Goal: Information Seeking & Learning: Understand process/instructions

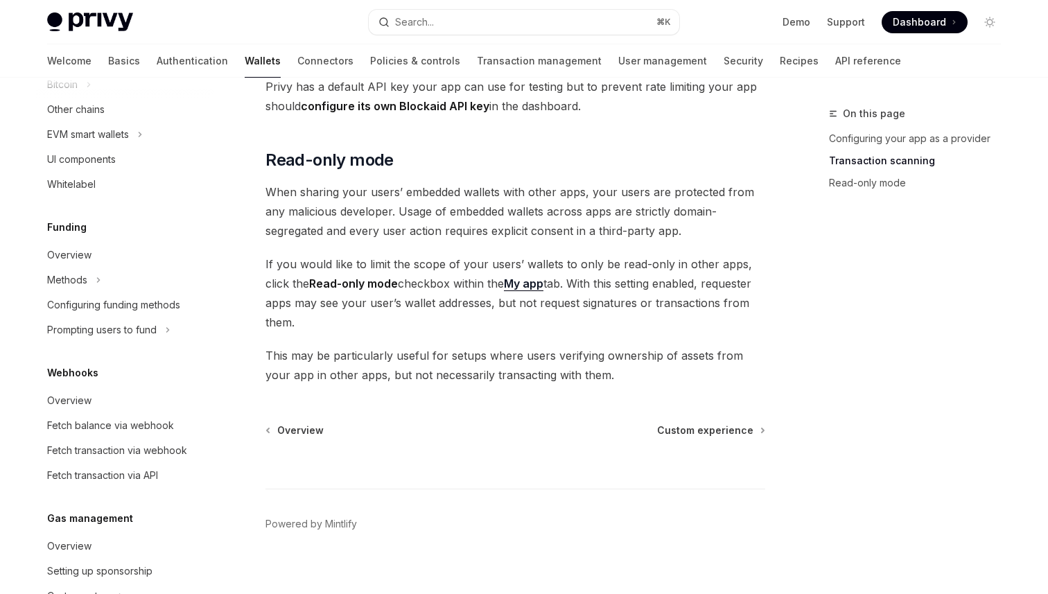
scroll to position [647, 0]
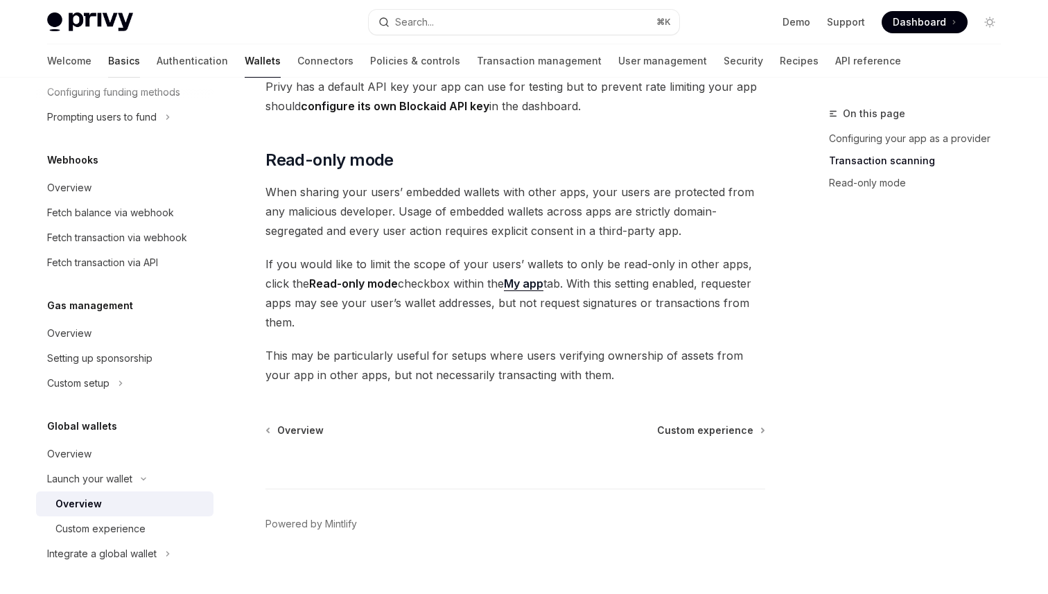
click at [108, 68] on link "Basics" at bounding box center [124, 60] width 32 height 33
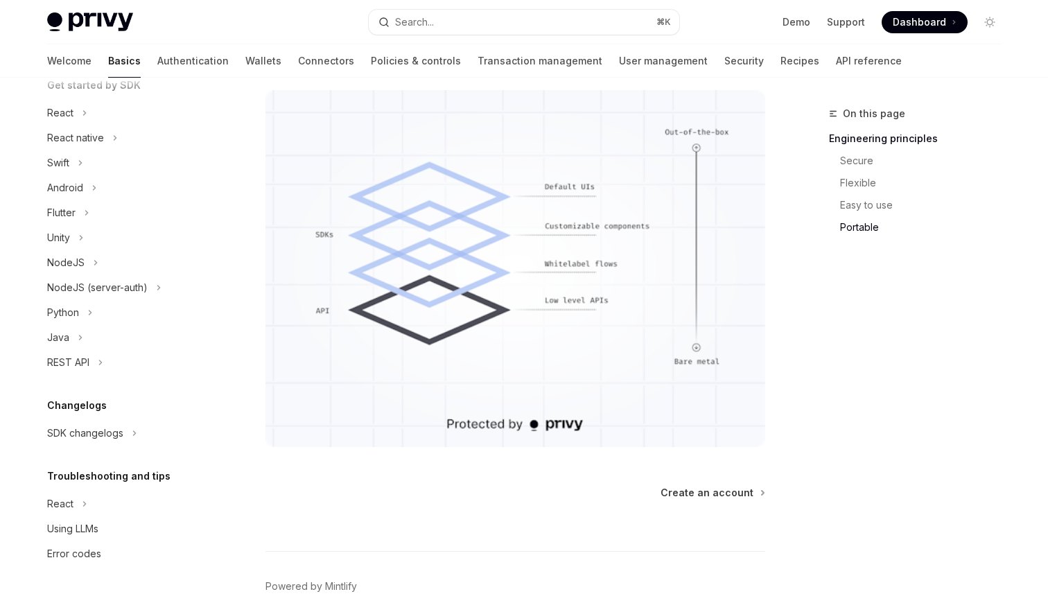
scroll to position [1238, 0]
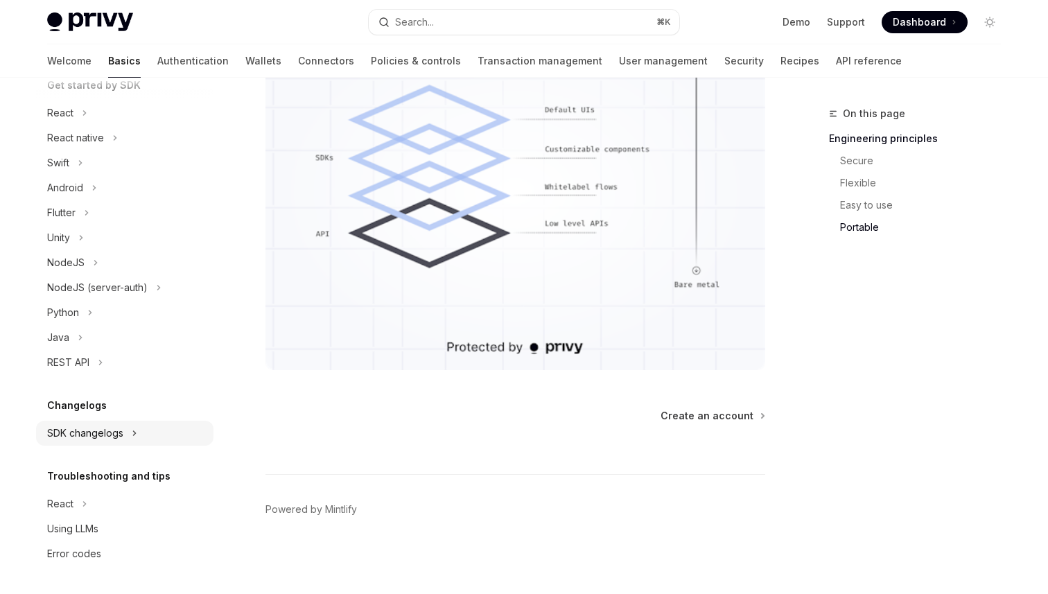
click at [112, 433] on div "SDK changelogs" at bounding box center [85, 433] width 76 height 17
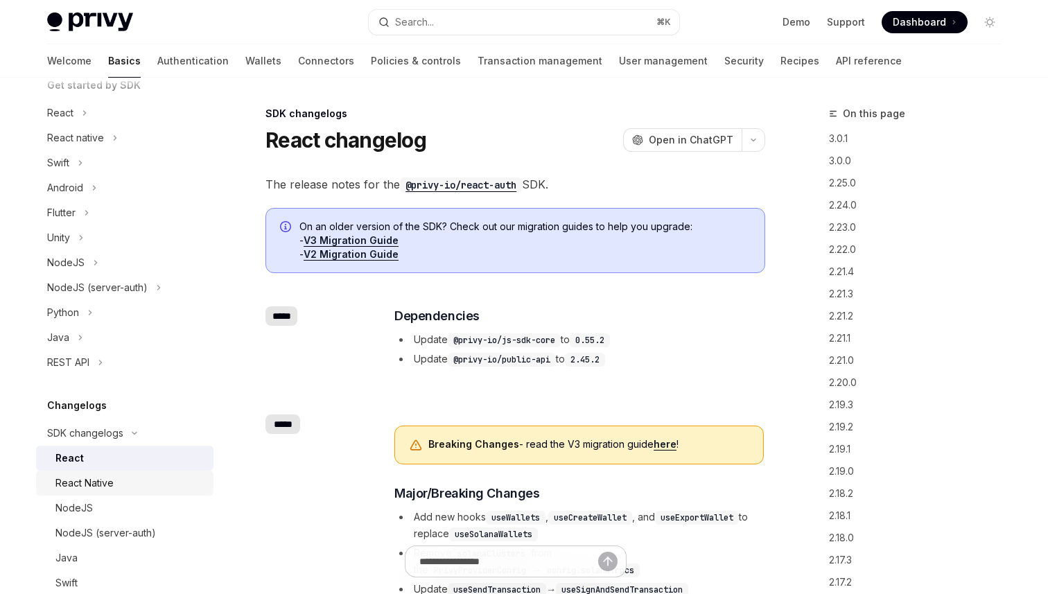
scroll to position [293, 0]
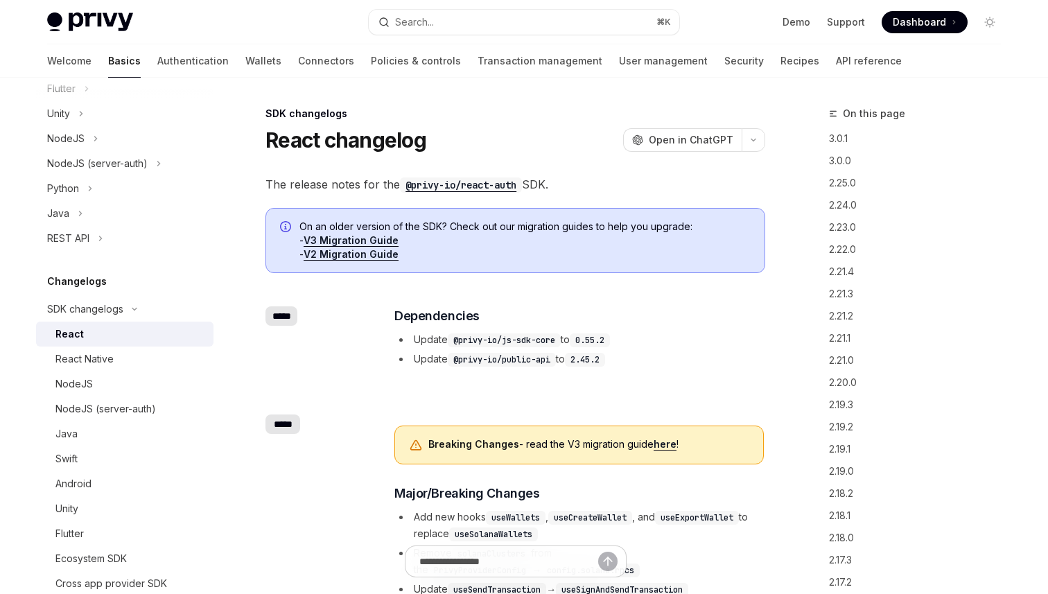
click at [367, 237] on link "V3 Migration Guide" at bounding box center [351, 240] width 95 height 12
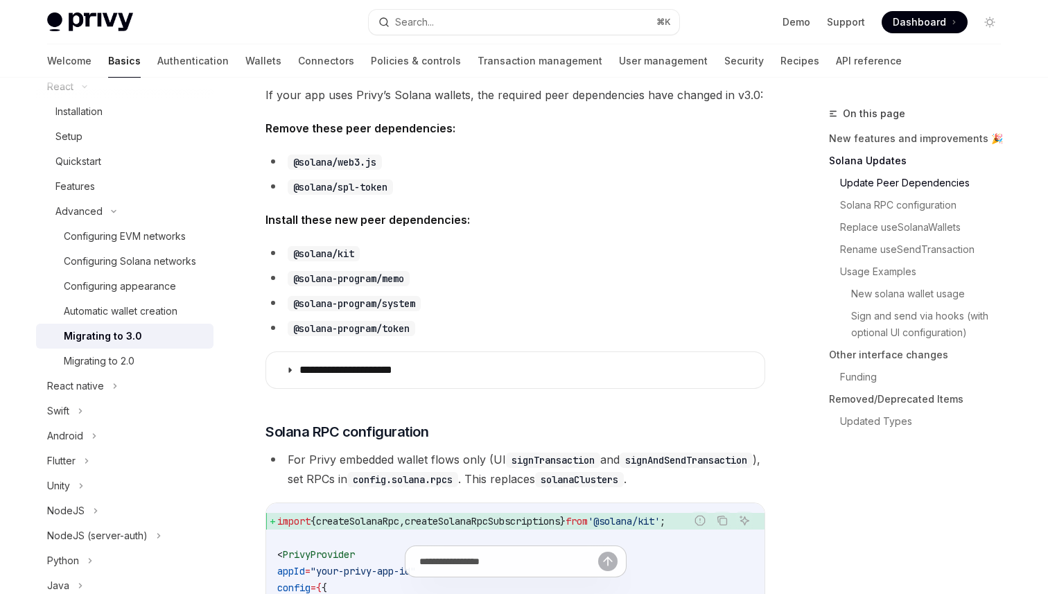
scroll to position [460, 0]
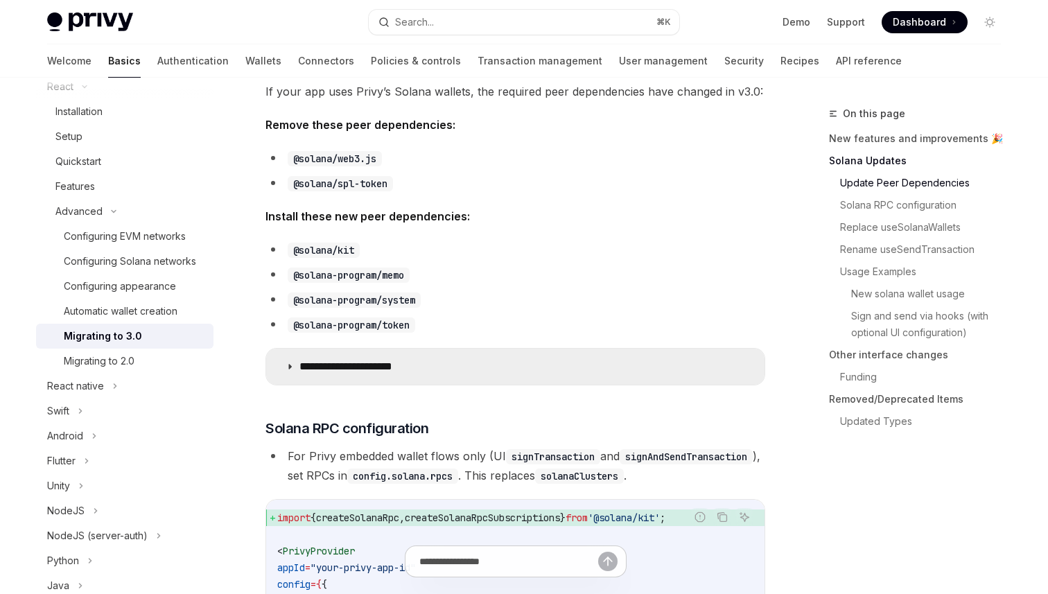
click at [490, 368] on summary "**********" at bounding box center [515, 367] width 499 height 36
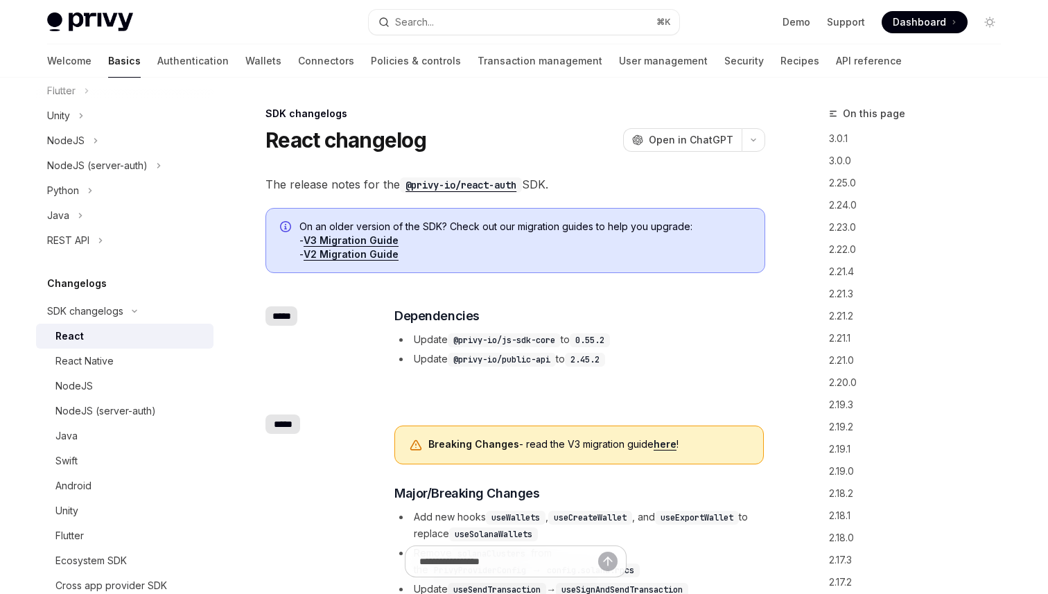
click at [354, 258] on link "V2 Migration Guide" at bounding box center [351, 254] width 95 height 12
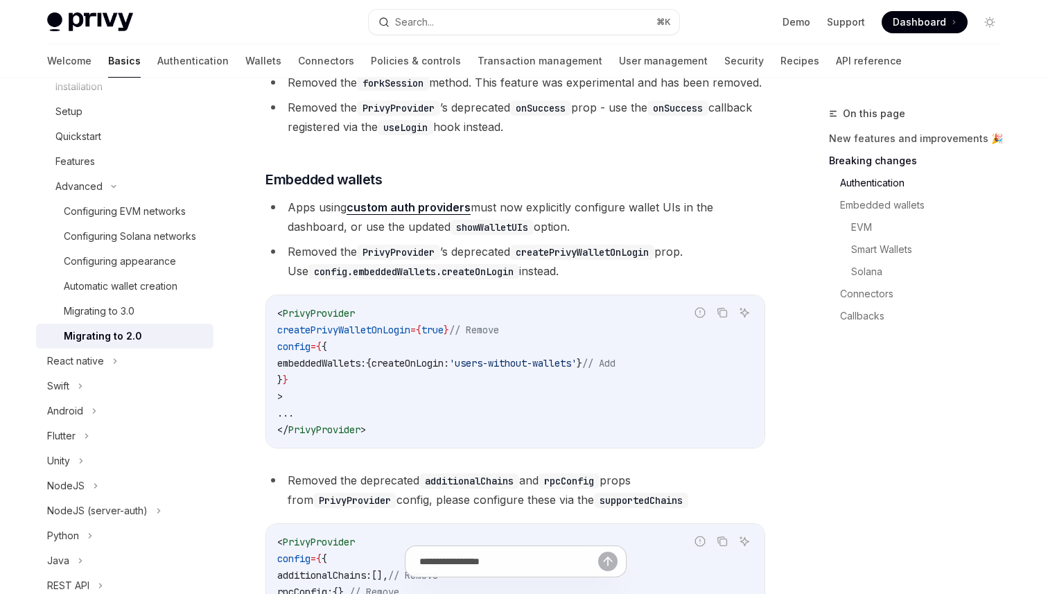
scroll to position [534, 0]
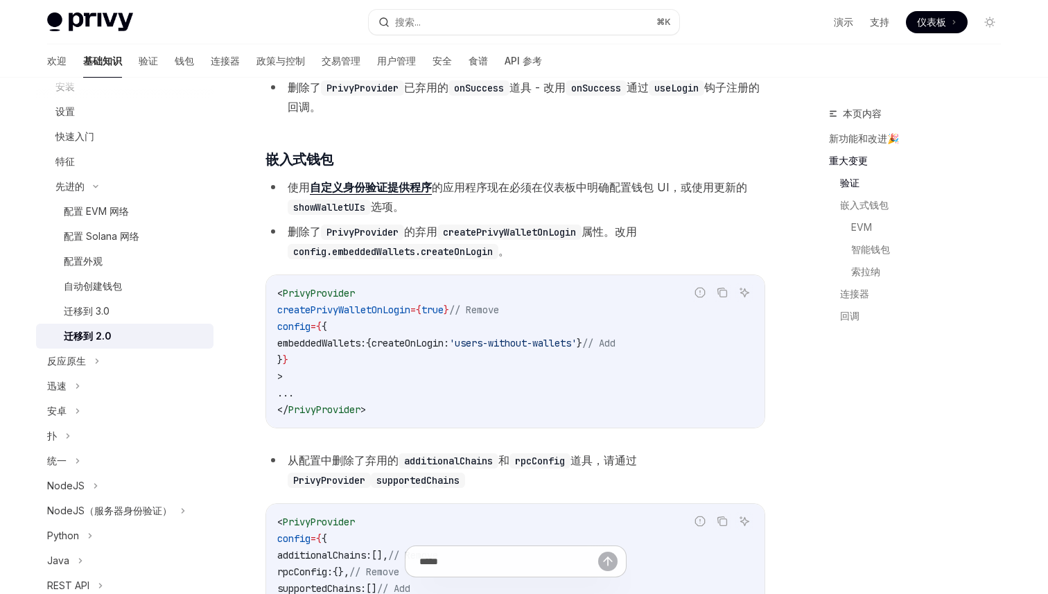
click at [498, 187] on font "的应用程序现在必须在仪表板中明确配置钱包 UI，或使用更新的" at bounding box center [589, 187] width 315 height 14
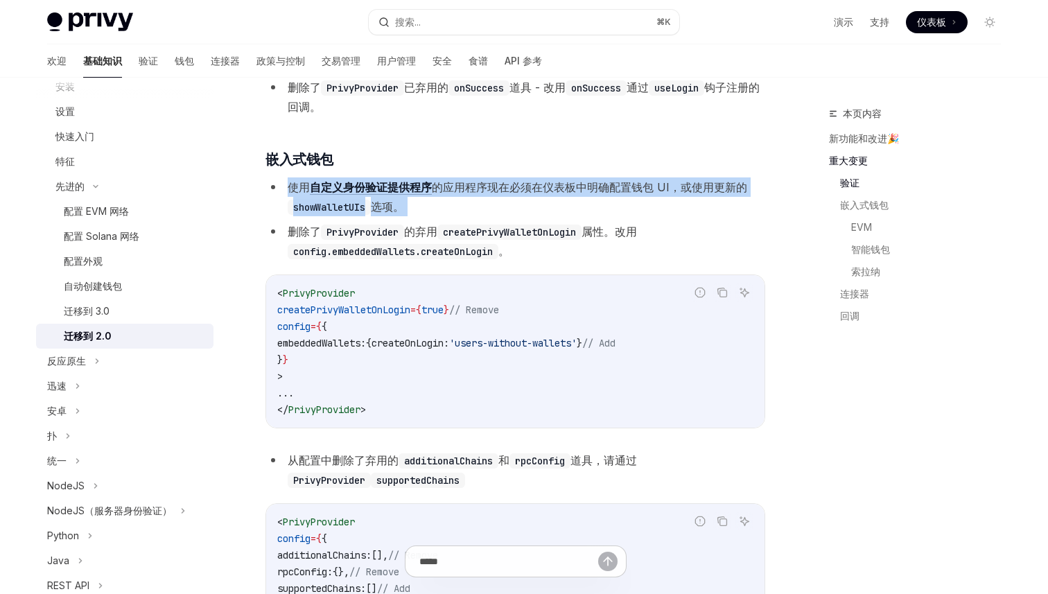
click at [512, 189] on font "的应用程序现在必须在仪表板中明确配置钱包 UI，或使用更新的" at bounding box center [589, 187] width 315 height 14
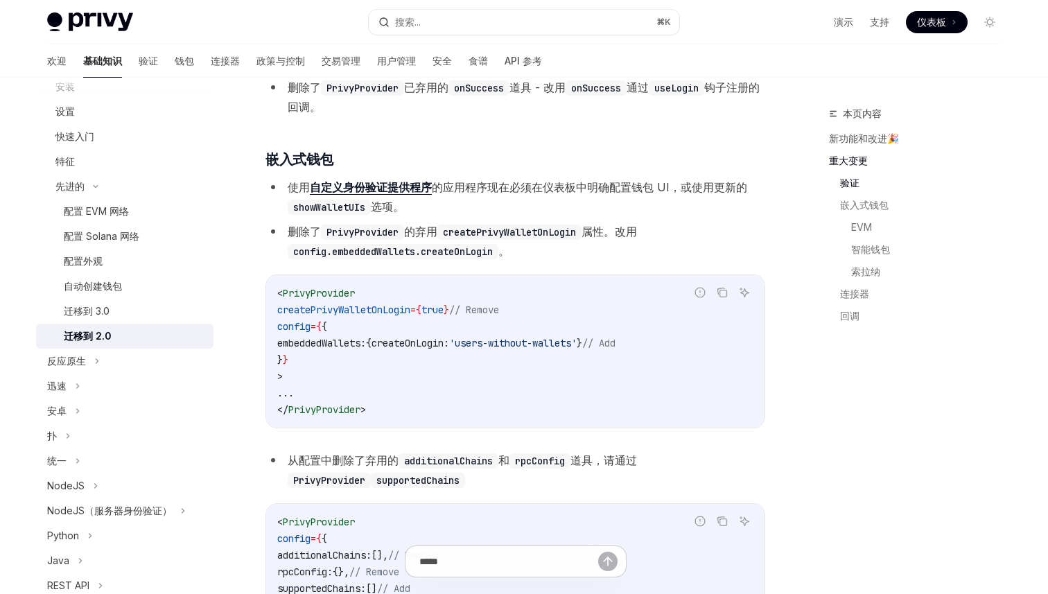
click at [356, 340] on span "embeddedWallets:" at bounding box center [321, 343] width 89 height 12
copy code "embeddedWallets: { createOnLogin: 'users-without-wallets' } // Add"
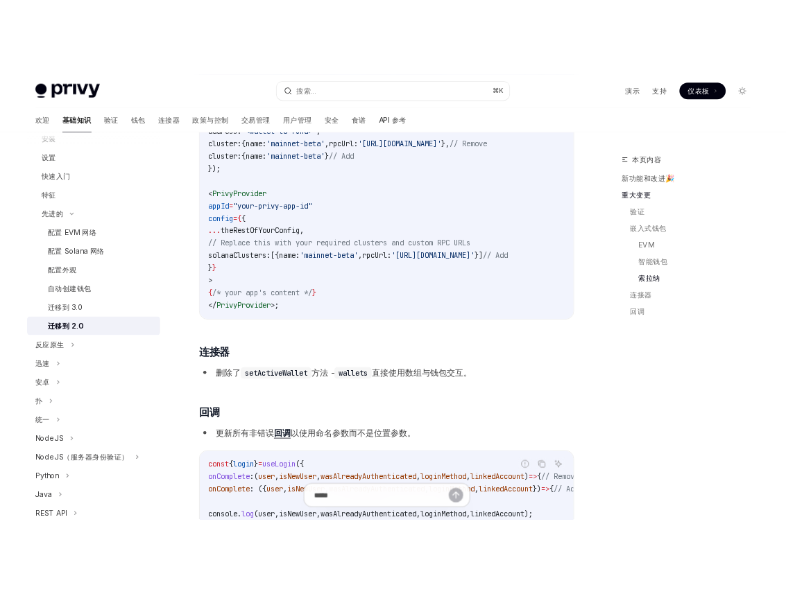
scroll to position [3465, 0]
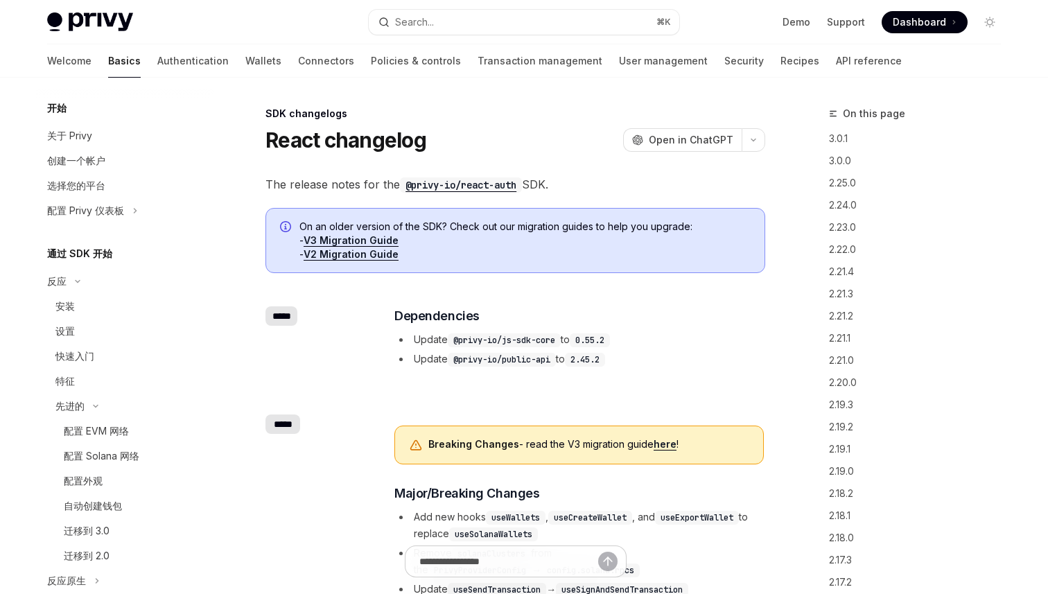
scroll to position [565, 0]
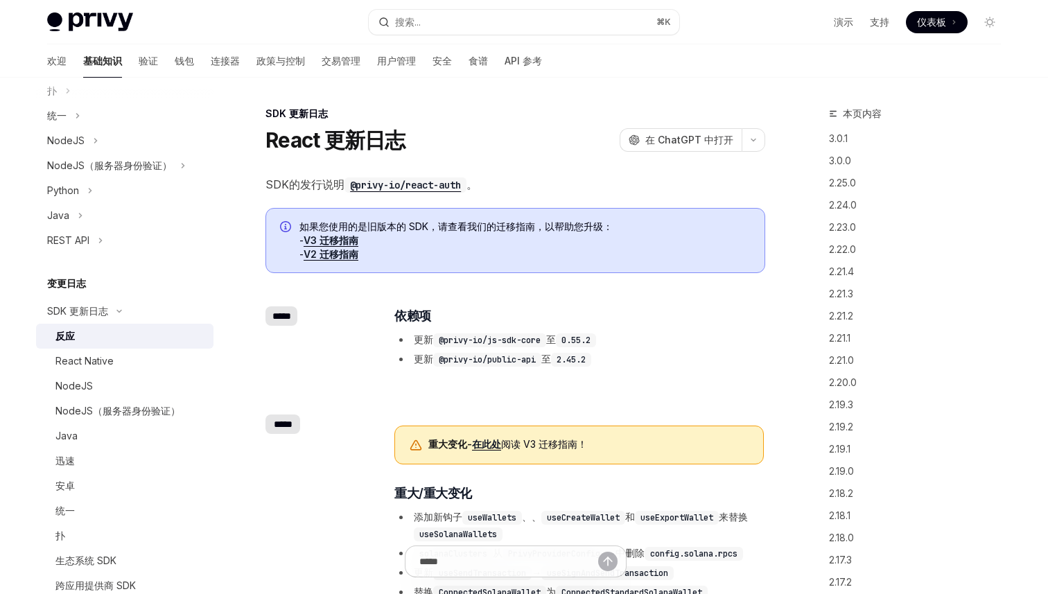
click at [343, 238] on font "V3 迁移指南" at bounding box center [331, 240] width 55 height 12
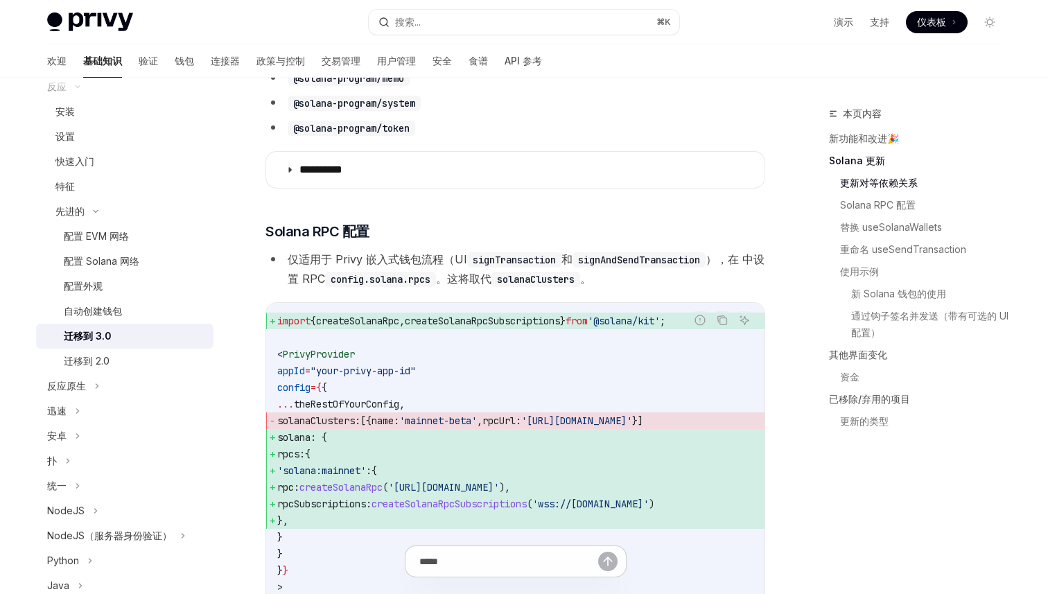
scroll to position [574, 0]
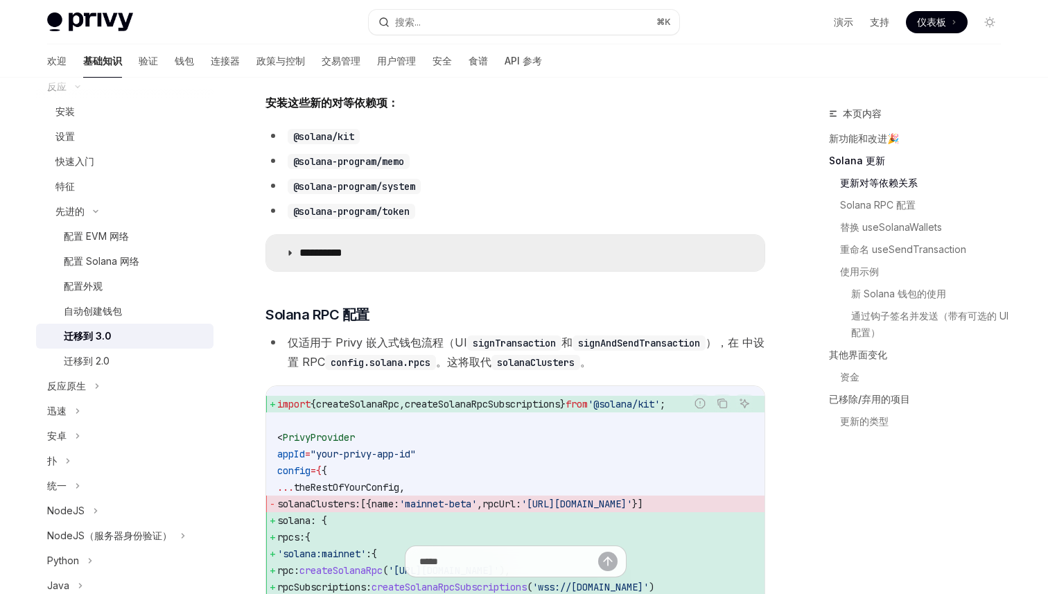
click at [447, 240] on summary "**********" at bounding box center [515, 253] width 499 height 36
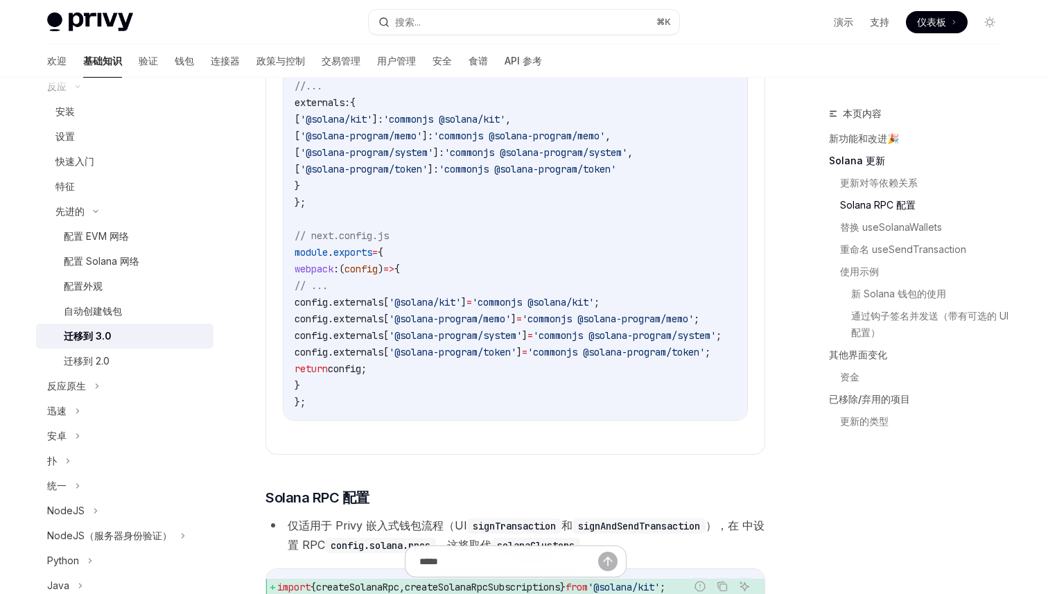
scroll to position [925, 0]
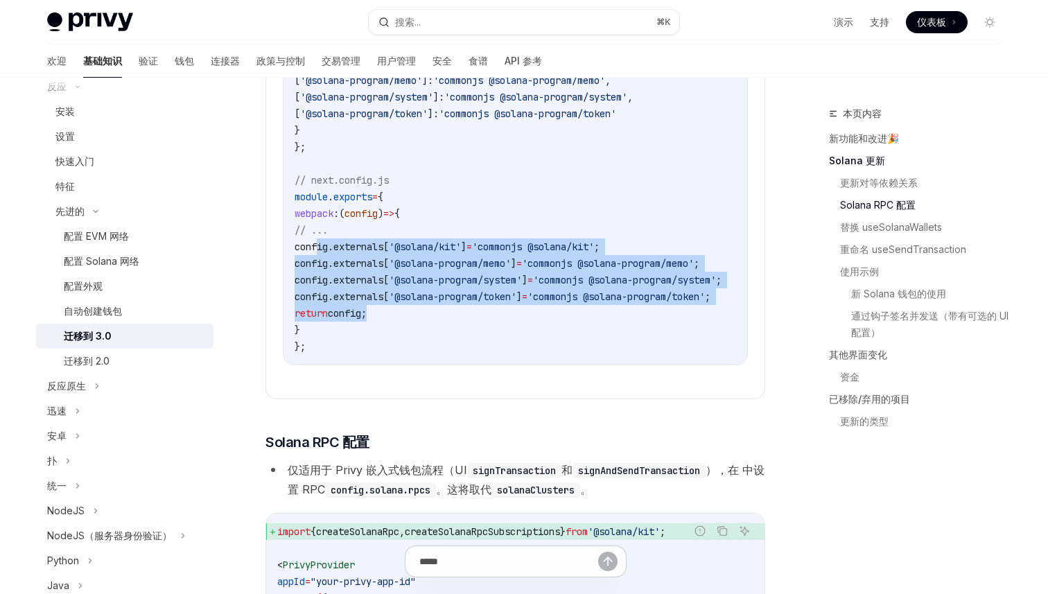
drag, startPoint x: 319, startPoint y: 247, endPoint x: 451, endPoint y: 318, distance: 150.1
click at [451, 318] on code "// webpack.config.js module . exports = { //... externals: { [ '@solana/kit' ]:…" at bounding box center [525, 172] width 460 height 366
copy code "config . externals [ '@solana/kit' ] = 'commonjs @solana/kit' ; config . extern…"
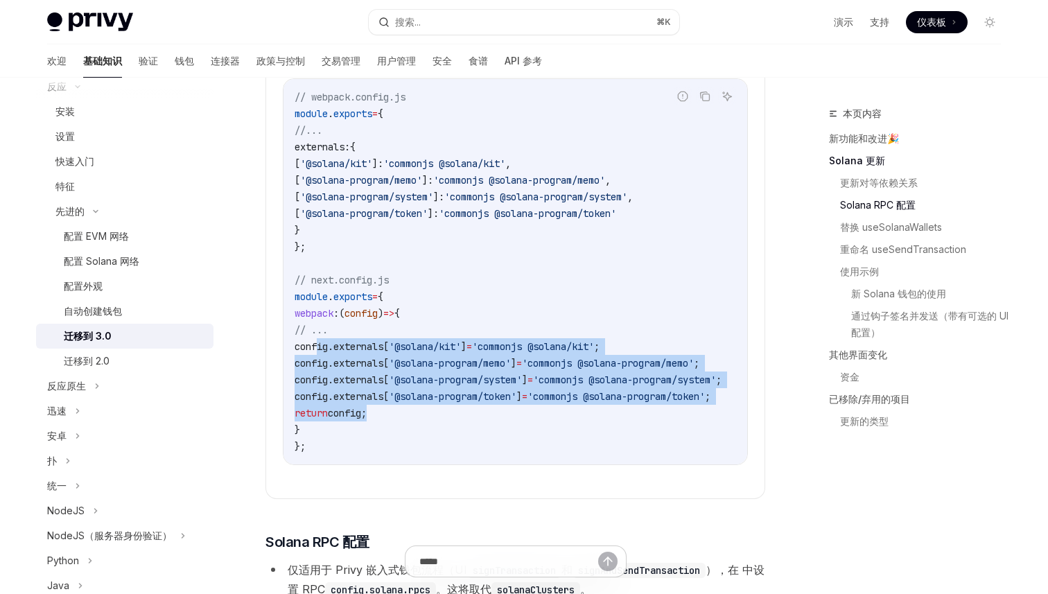
scroll to position [822, 0]
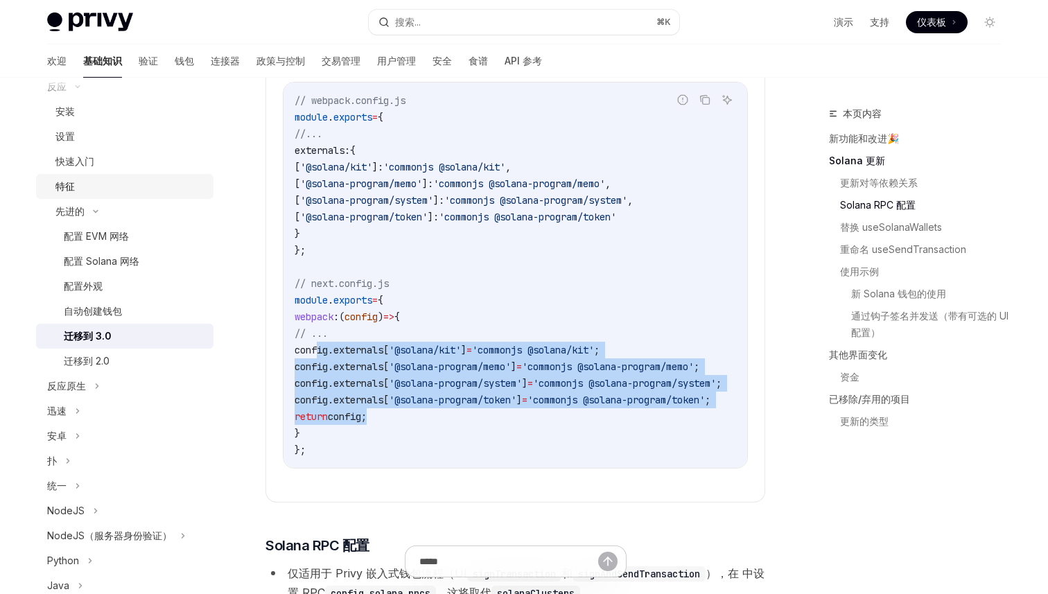
click at [129, 177] on link "特征" at bounding box center [125, 186] width 178 height 25
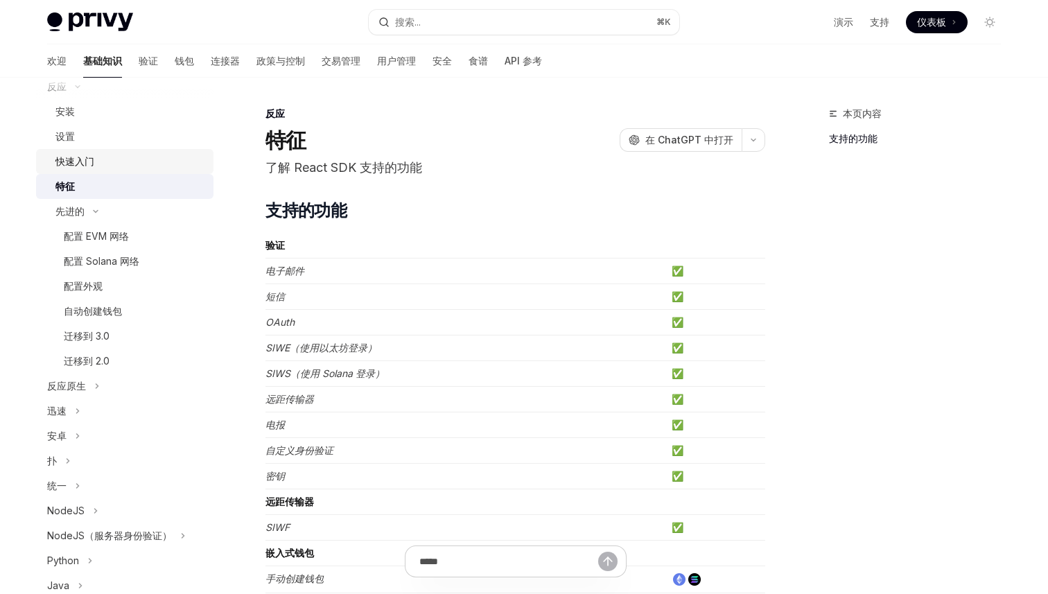
click at [129, 162] on div "快速入门" at bounding box center [130, 161] width 150 height 17
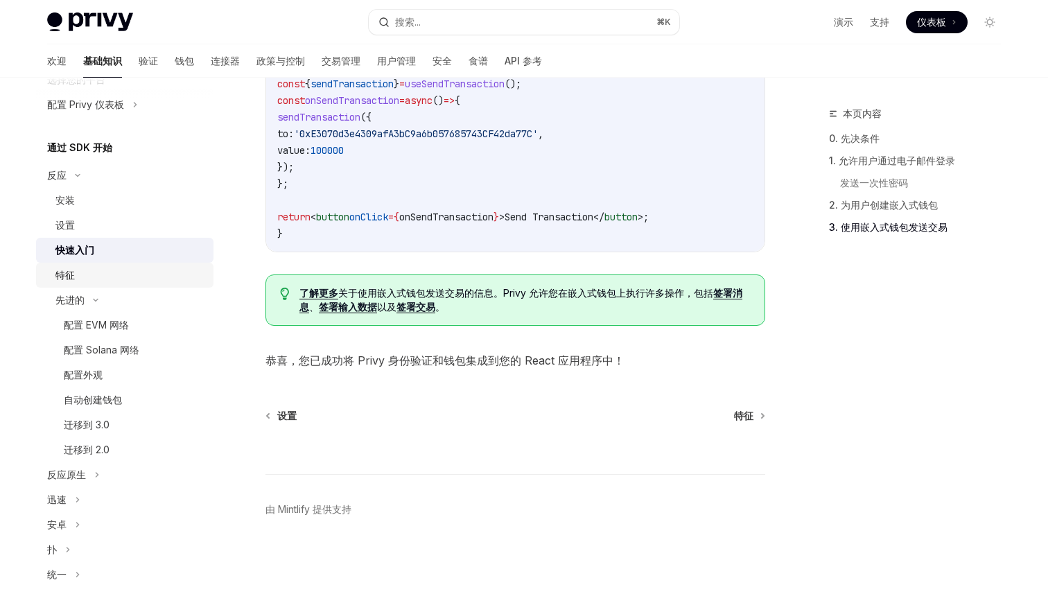
scroll to position [103, 0]
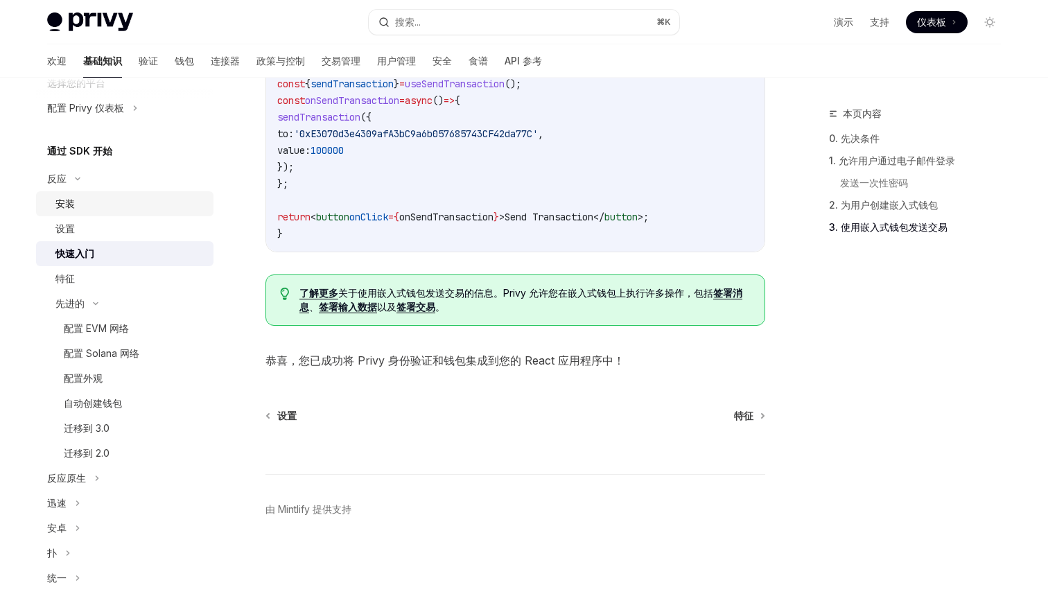
click at [120, 208] on div "安装" at bounding box center [130, 204] width 150 height 17
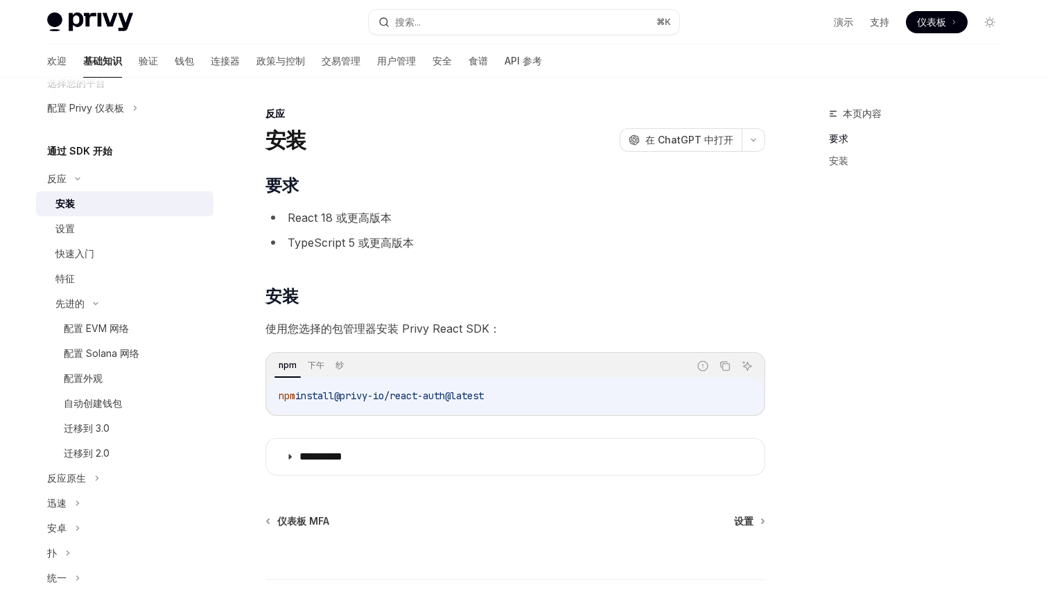
scroll to position [52, 0]
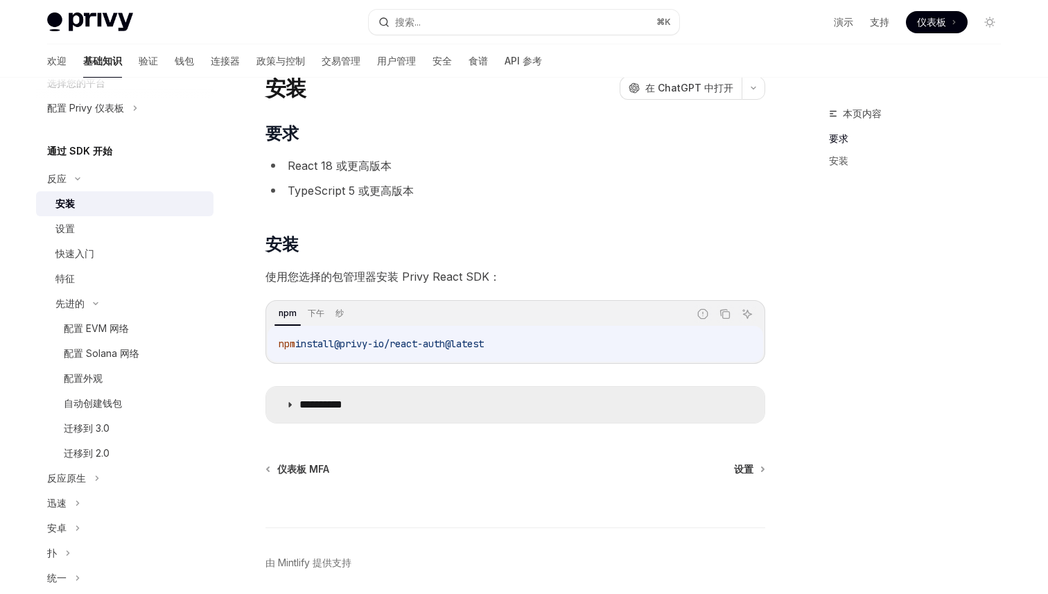
click at [426, 399] on summary "**********" at bounding box center [515, 405] width 499 height 36
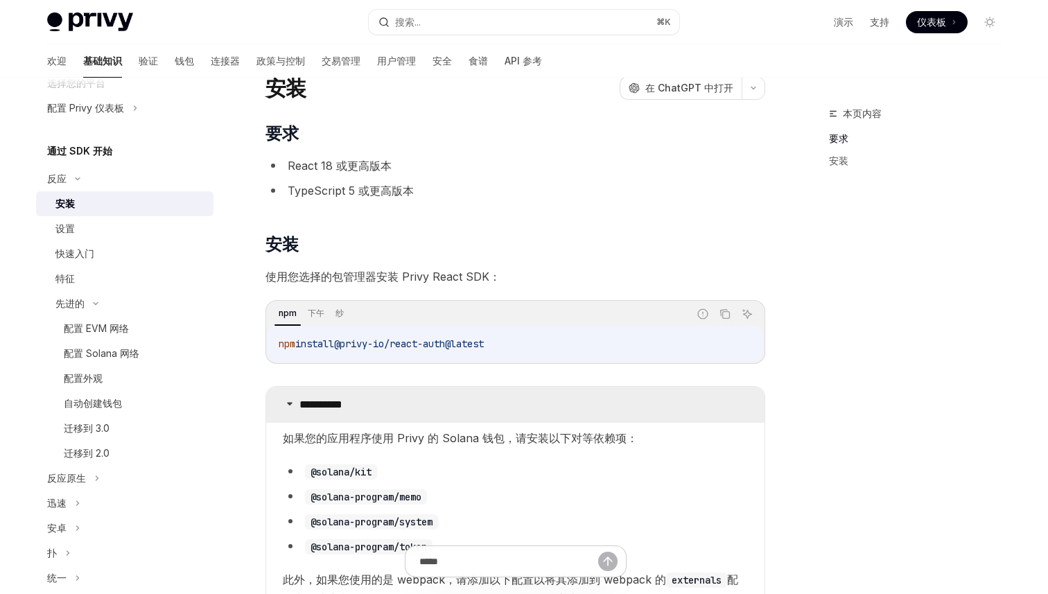
click at [446, 399] on summary "**********" at bounding box center [515, 405] width 499 height 36
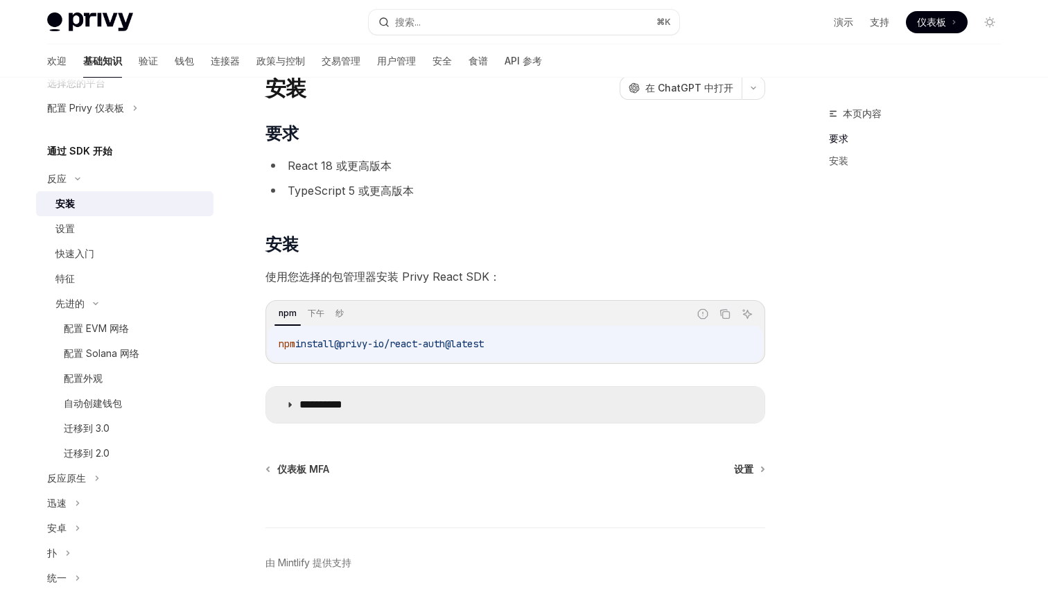
scroll to position [105, 0]
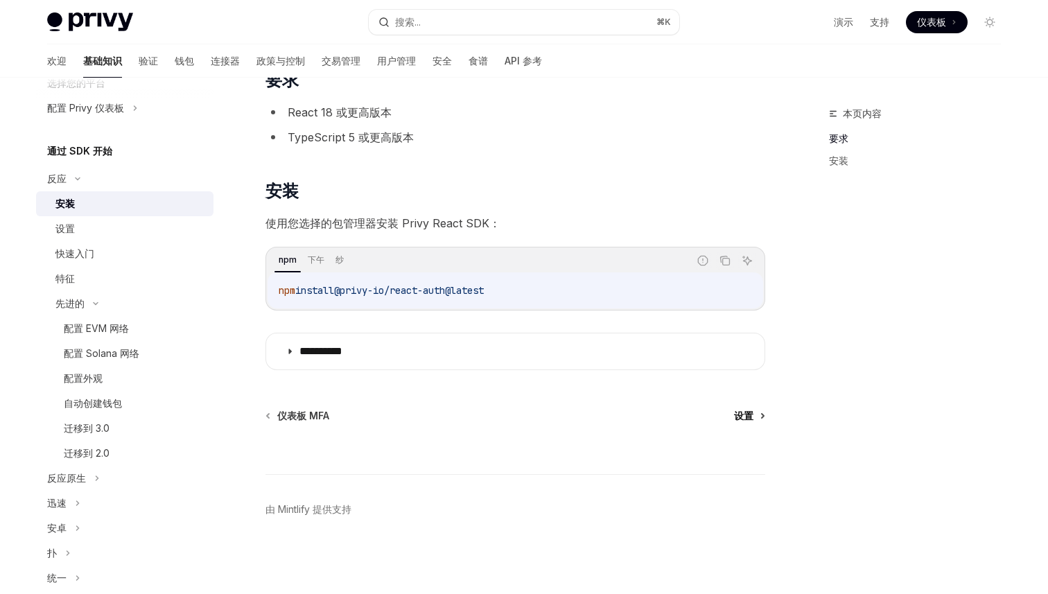
click at [736, 414] on font "设置" at bounding box center [743, 416] width 19 height 12
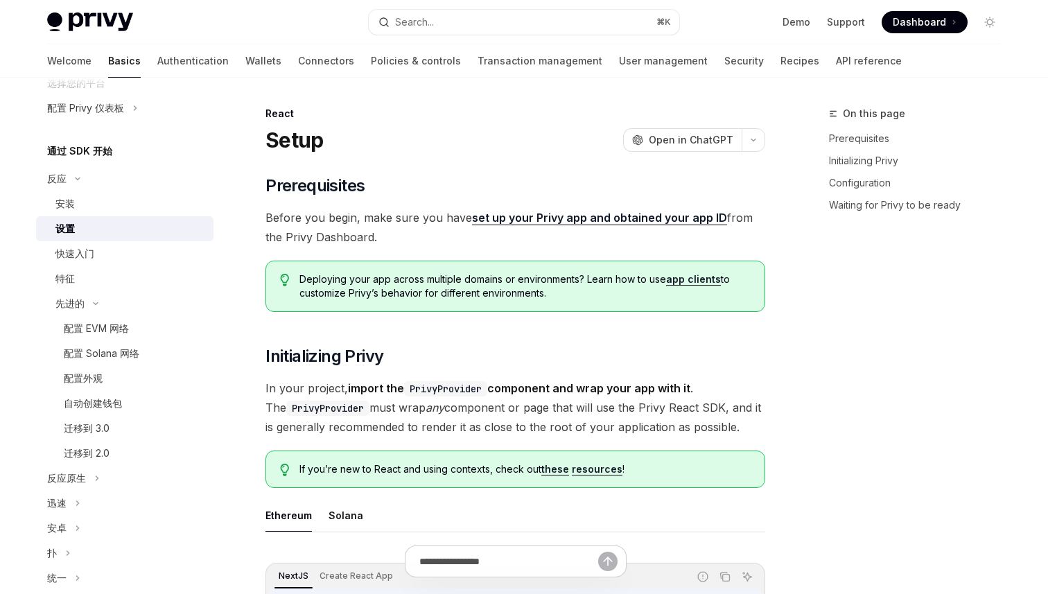
type textarea "*"
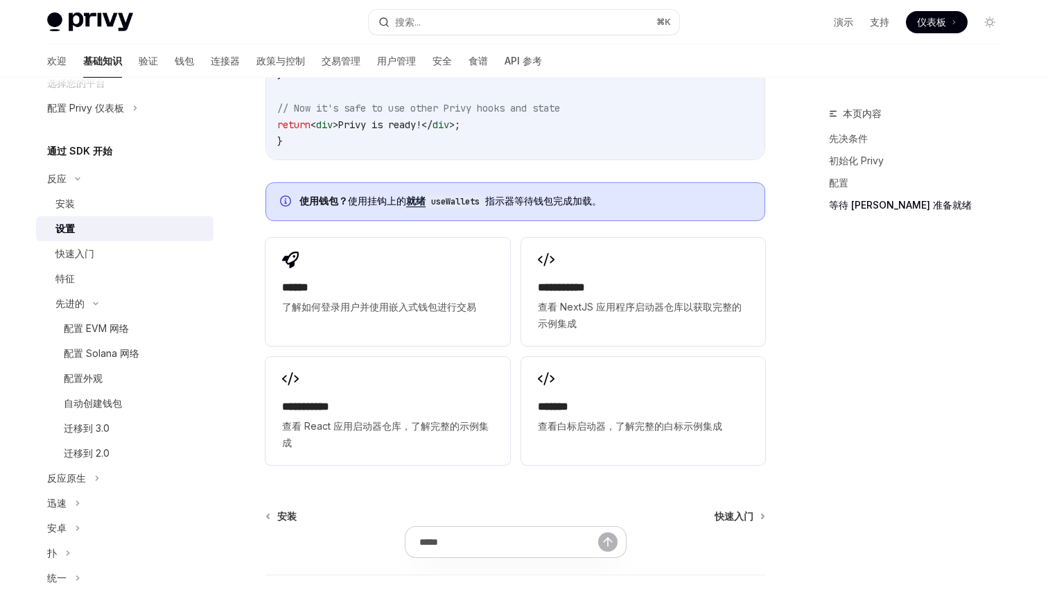
scroll to position [1636, 0]
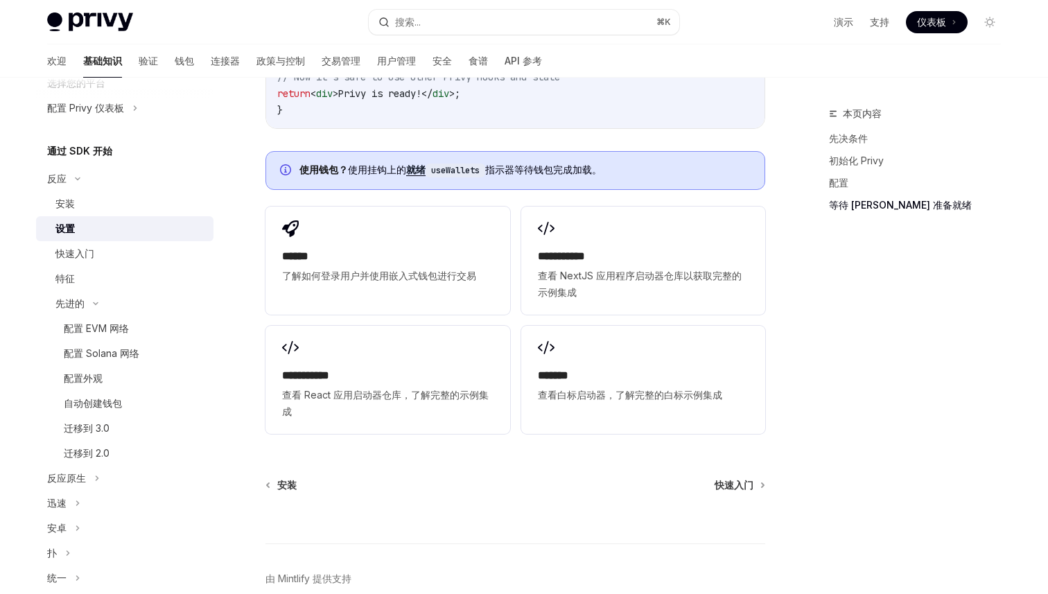
click at [591, 301] on span "查看 NextJS 应用程序启动器仓库以获取完整的示例集成" at bounding box center [643, 284] width 211 height 33
